Goal: Transaction & Acquisition: Obtain resource

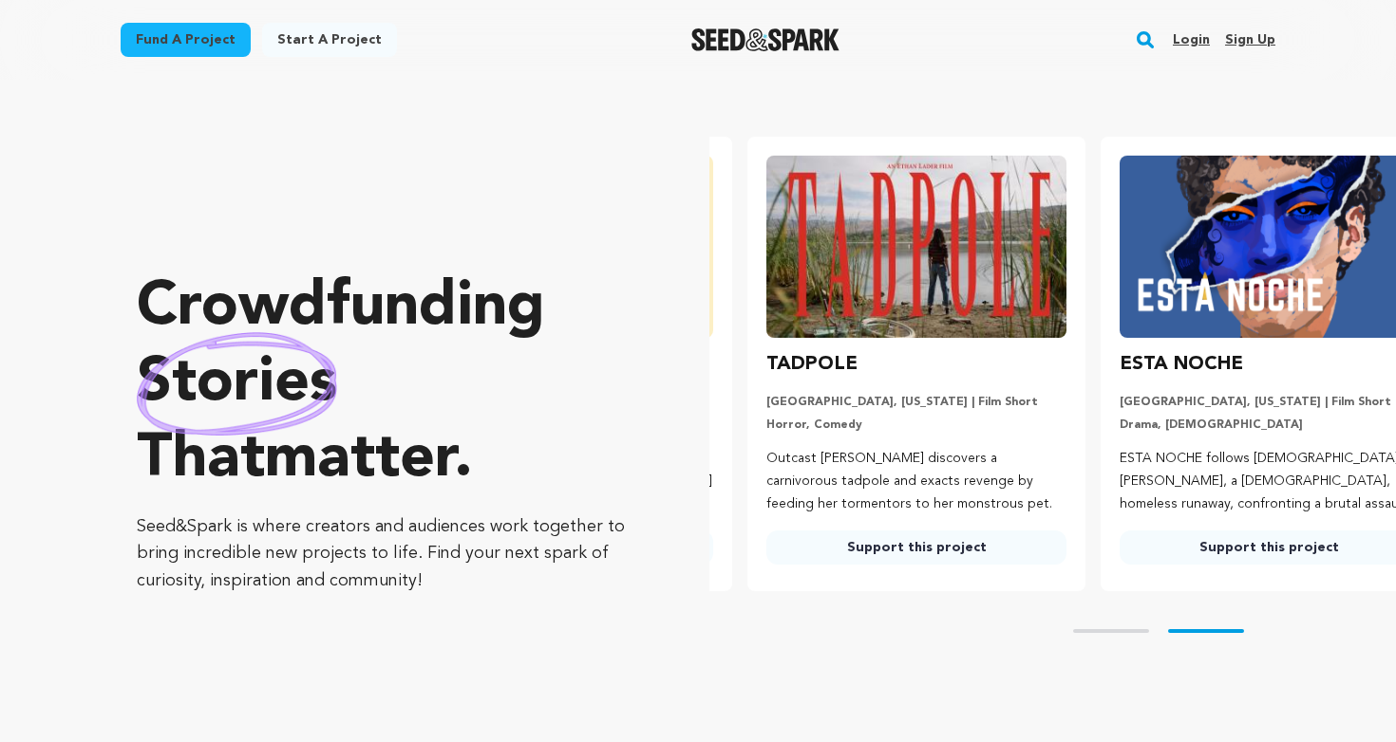
scroll to position [0, 368]
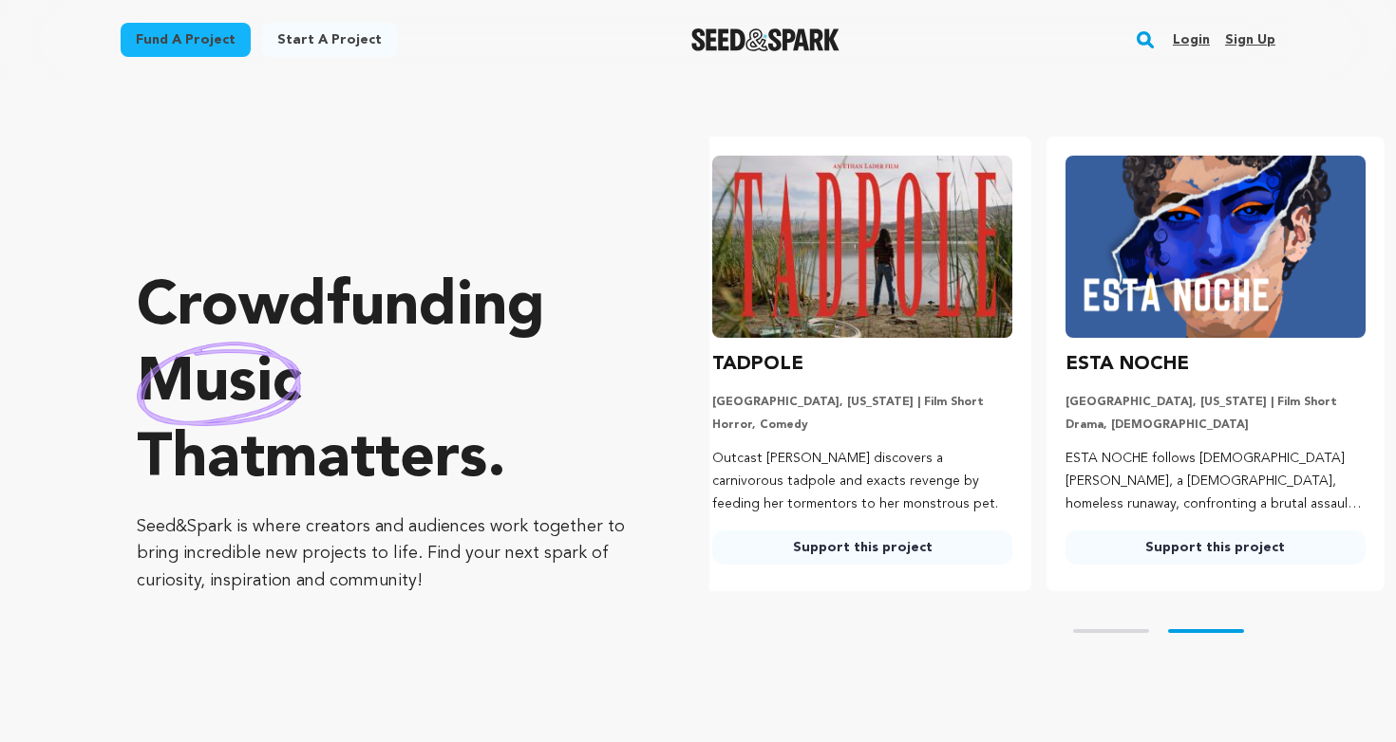
click at [211, 47] on link "Fund a project" at bounding box center [186, 40] width 130 height 34
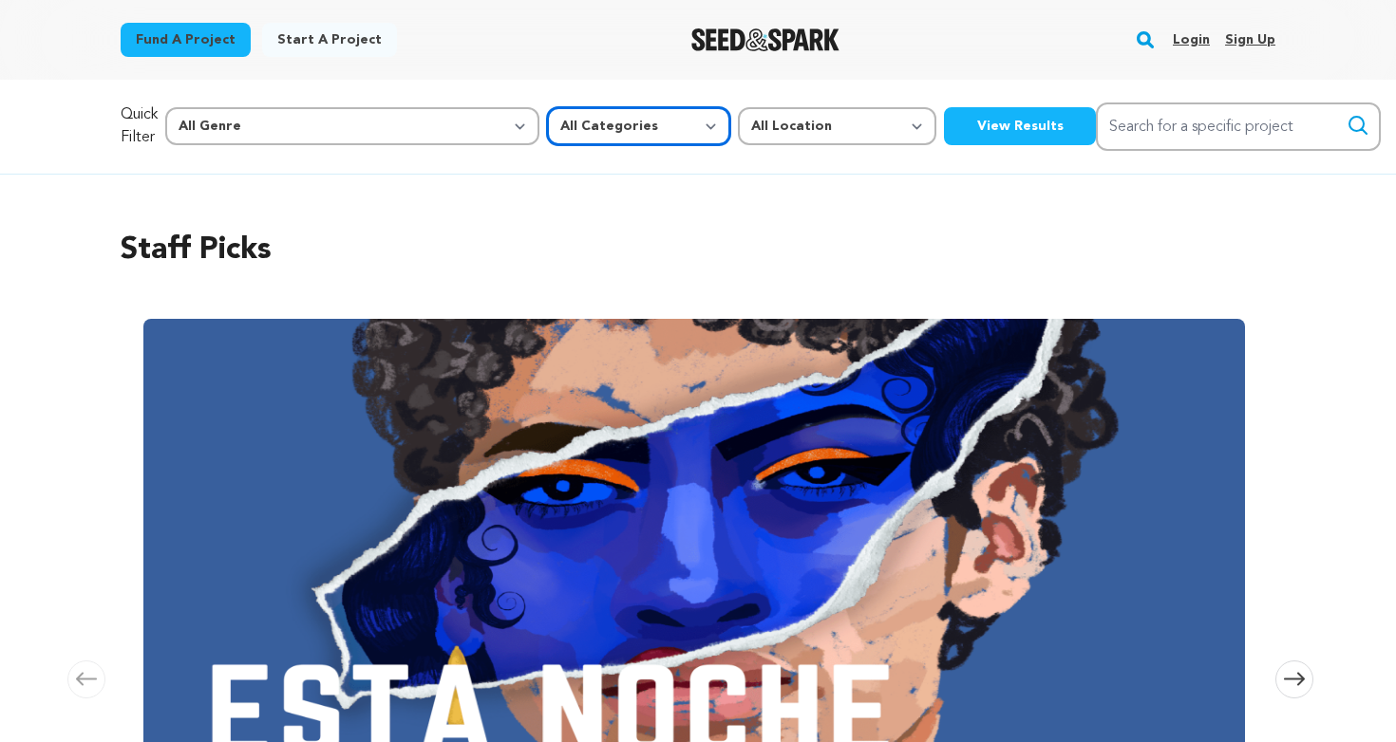
select select "382"
click at [944, 125] on button "View Results" at bounding box center [1020, 126] width 152 height 38
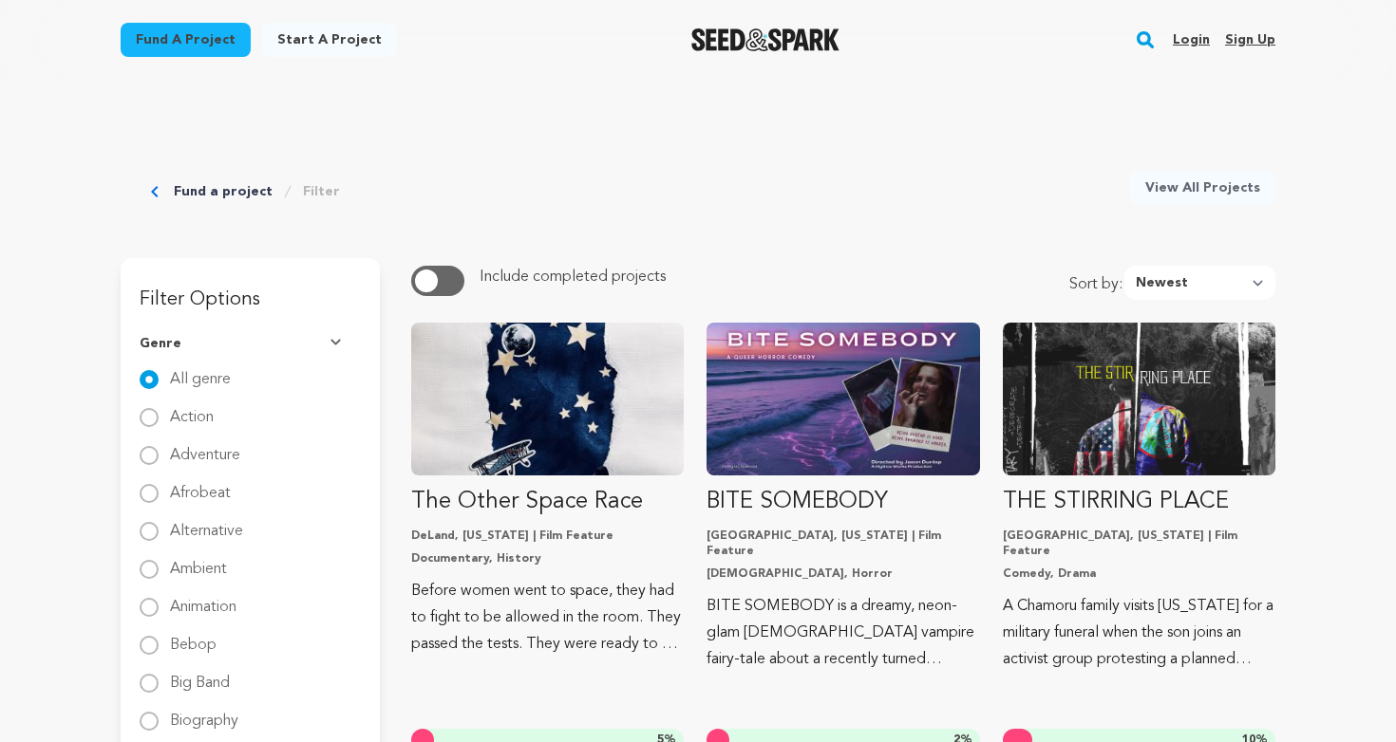
click at [1155, 35] on rect "button" at bounding box center [1145, 39] width 23 height 23
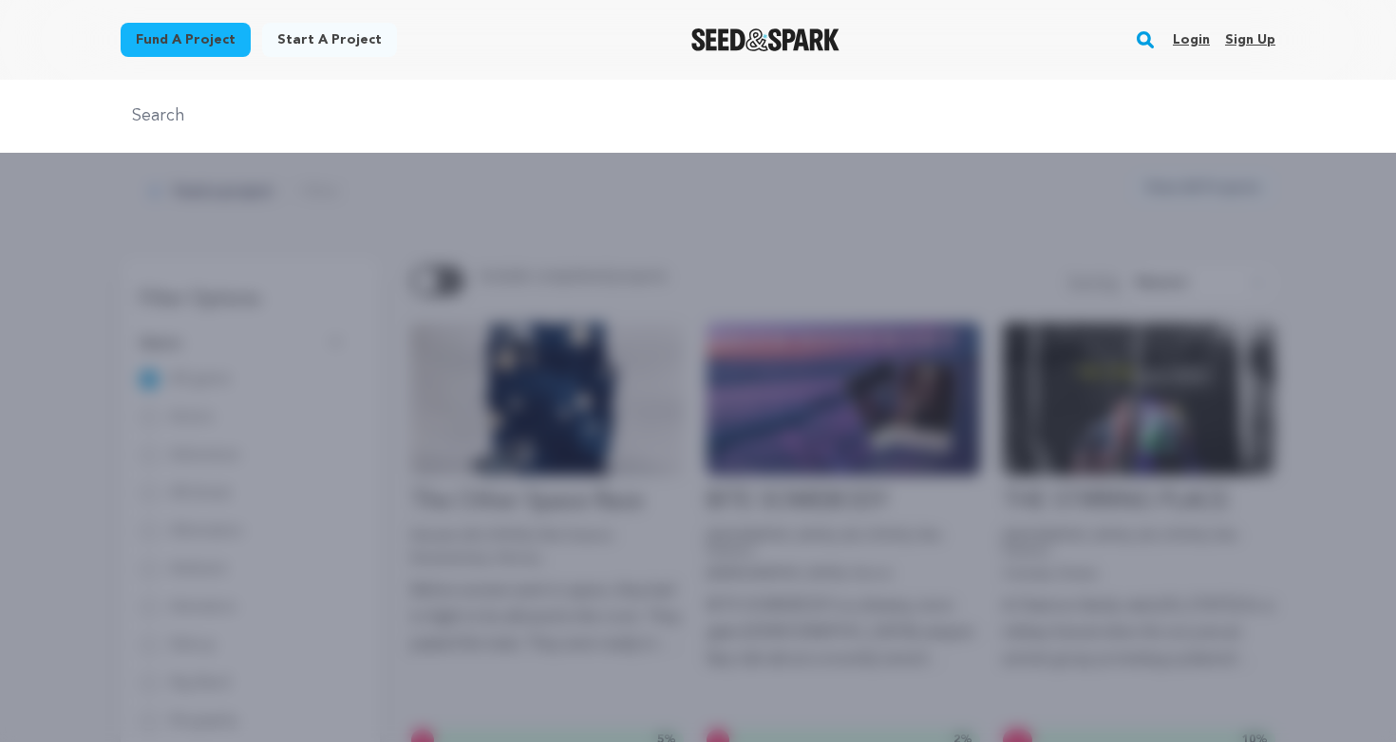
click at [227, 89] on div at bounding box center [698, 116] width 1396 height 73
click at [182, 121] on input "text" at bounding box center [698, 117] width 1155 height 28
click at [356, 519] on div at bounding box center [698, 451] width 1396 height 742
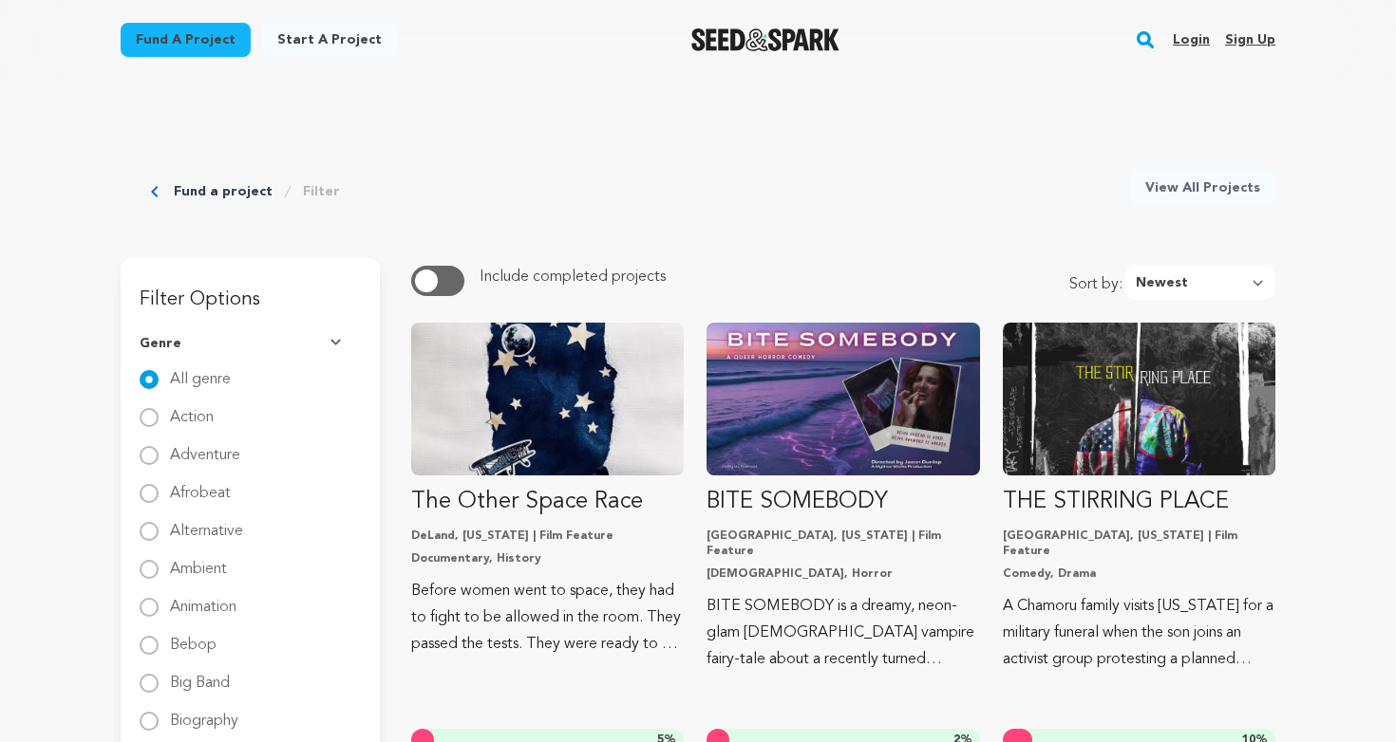
click at [1141, 38] on rect "button" at bounding box center [1145, 39] width 23 height 23
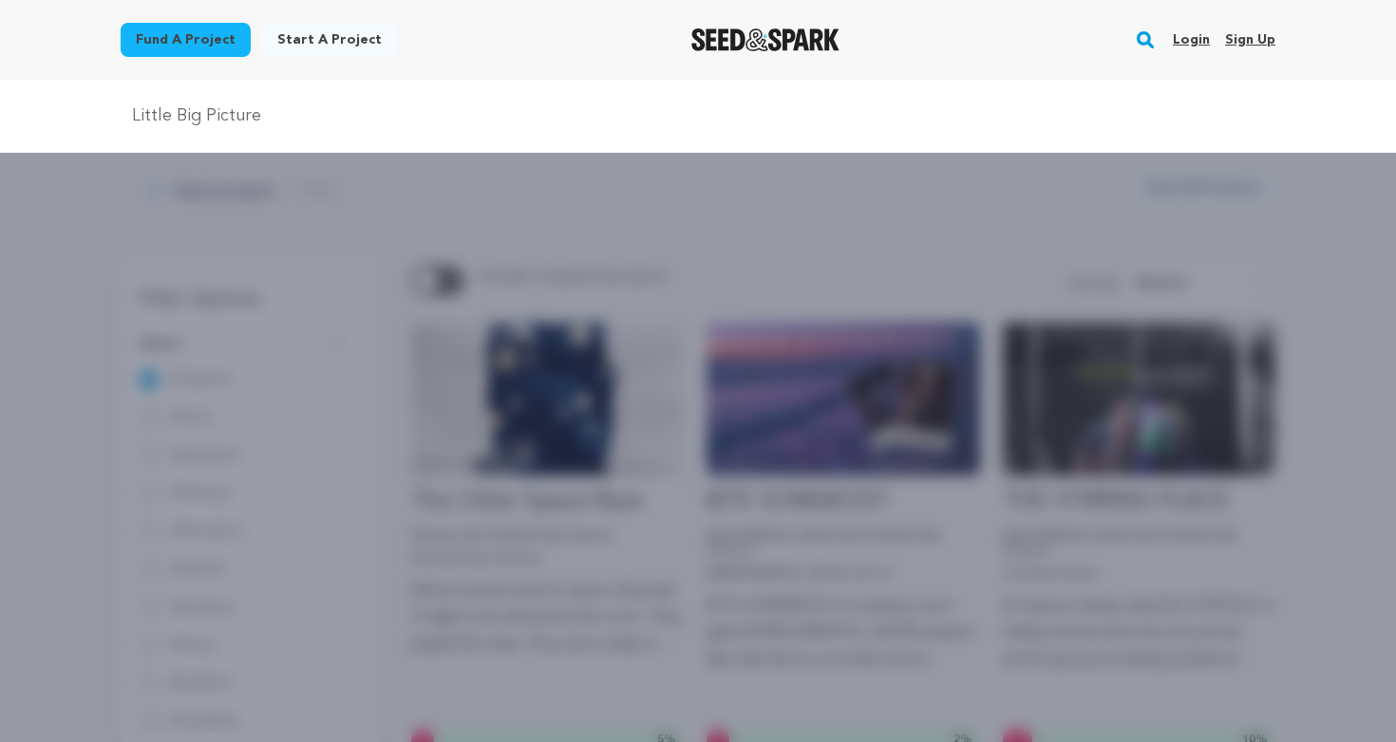
type input "Little Big Picture"
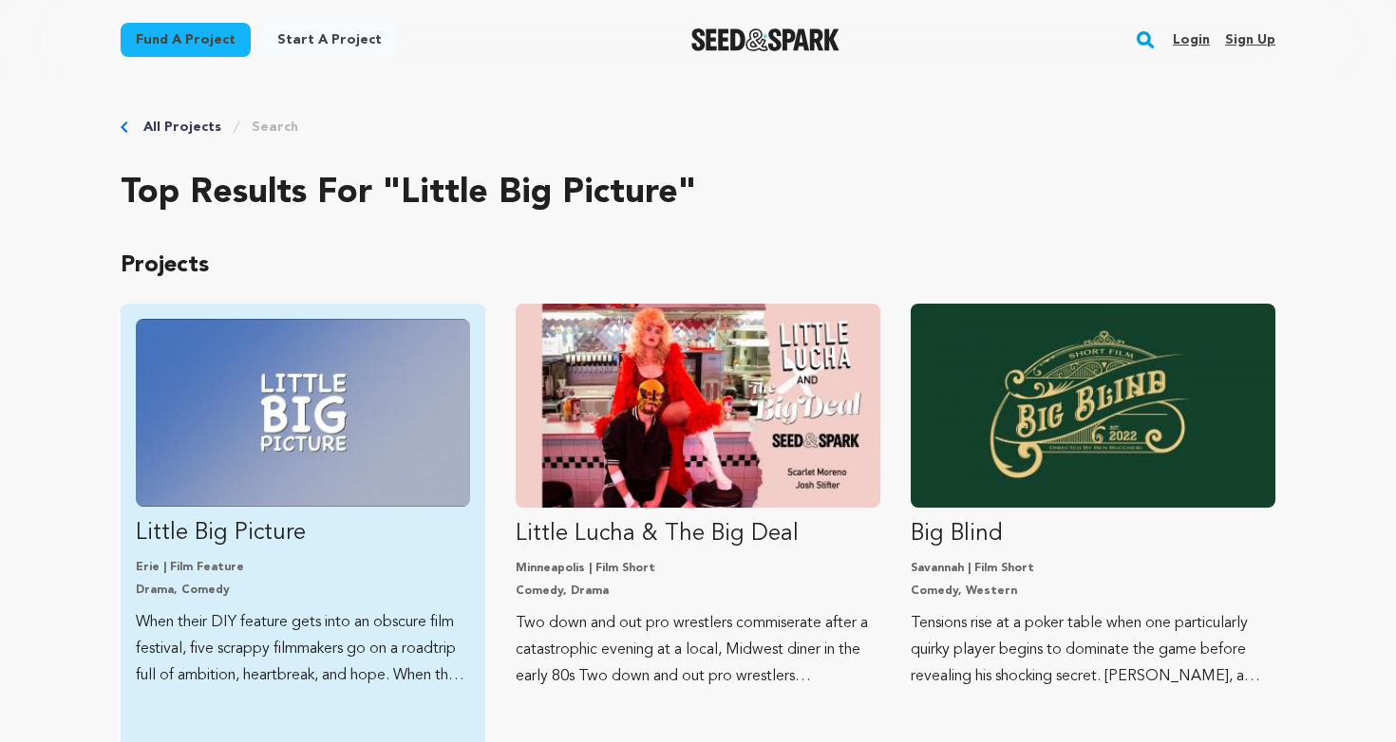
click at [314, 439] on img "Fund Little Big Picture" at bounding box center [303, 413] width 334 height 188
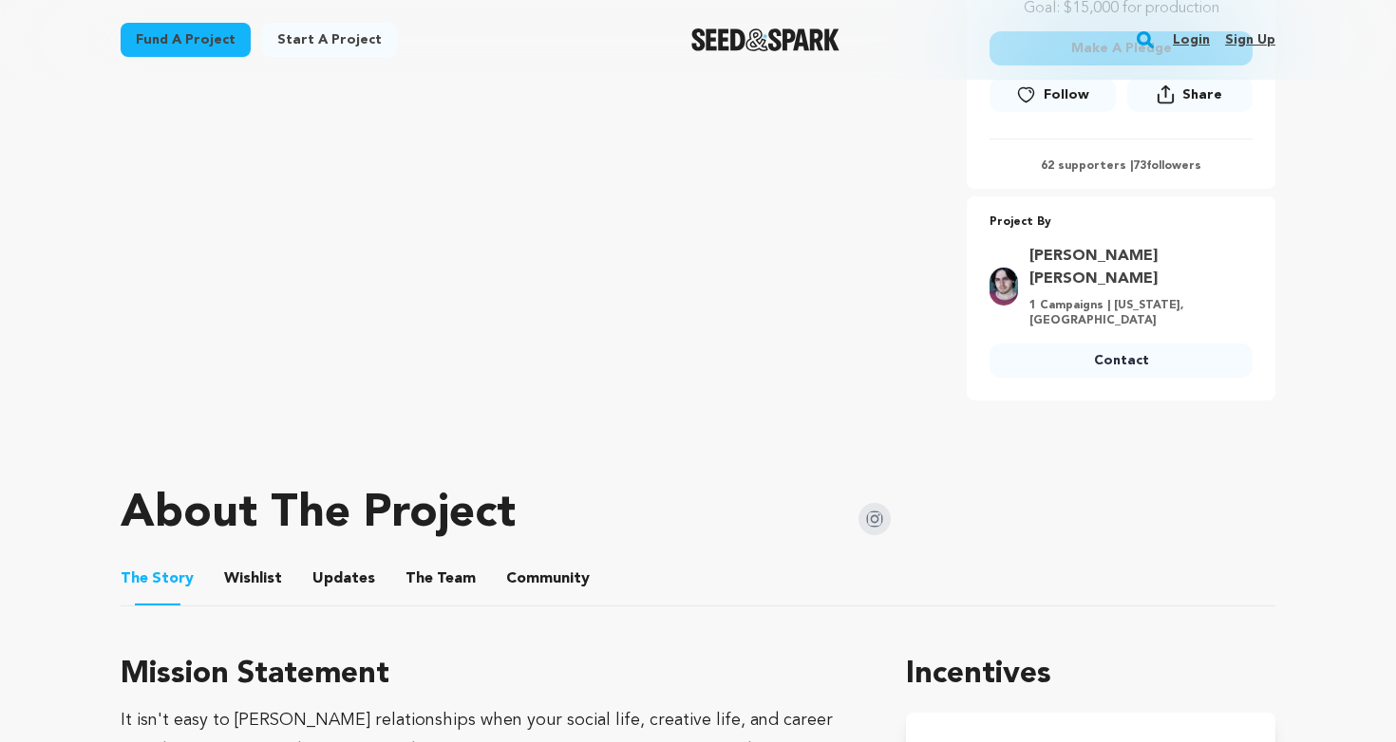
scroll to position [591, 0]
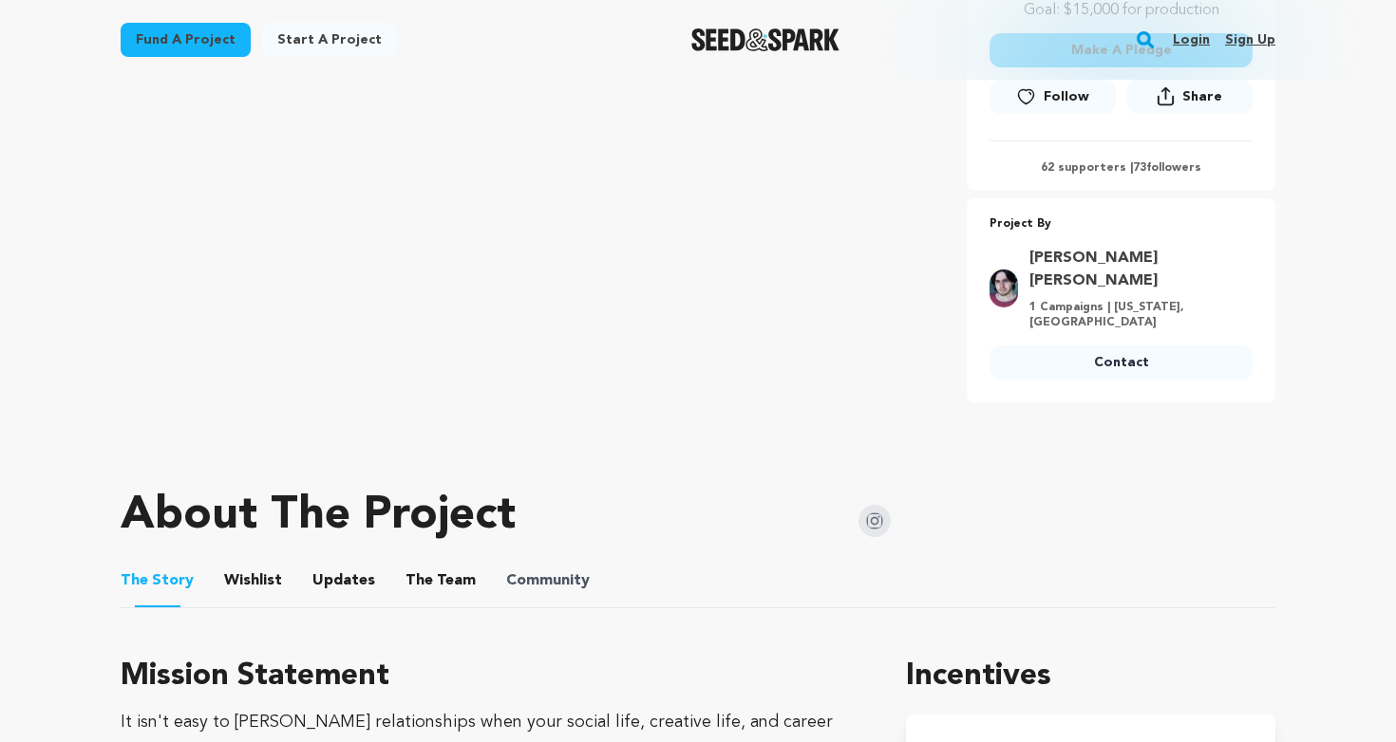
click at [562, 570] on span "Community" at bounding box center [548, 581] width 84 height 23
click at [530, 562] on button "Community" at bounding box center [548, 585] width 46 height 46
